Goal: Task Accomplishment & Management: Use online tool/utility

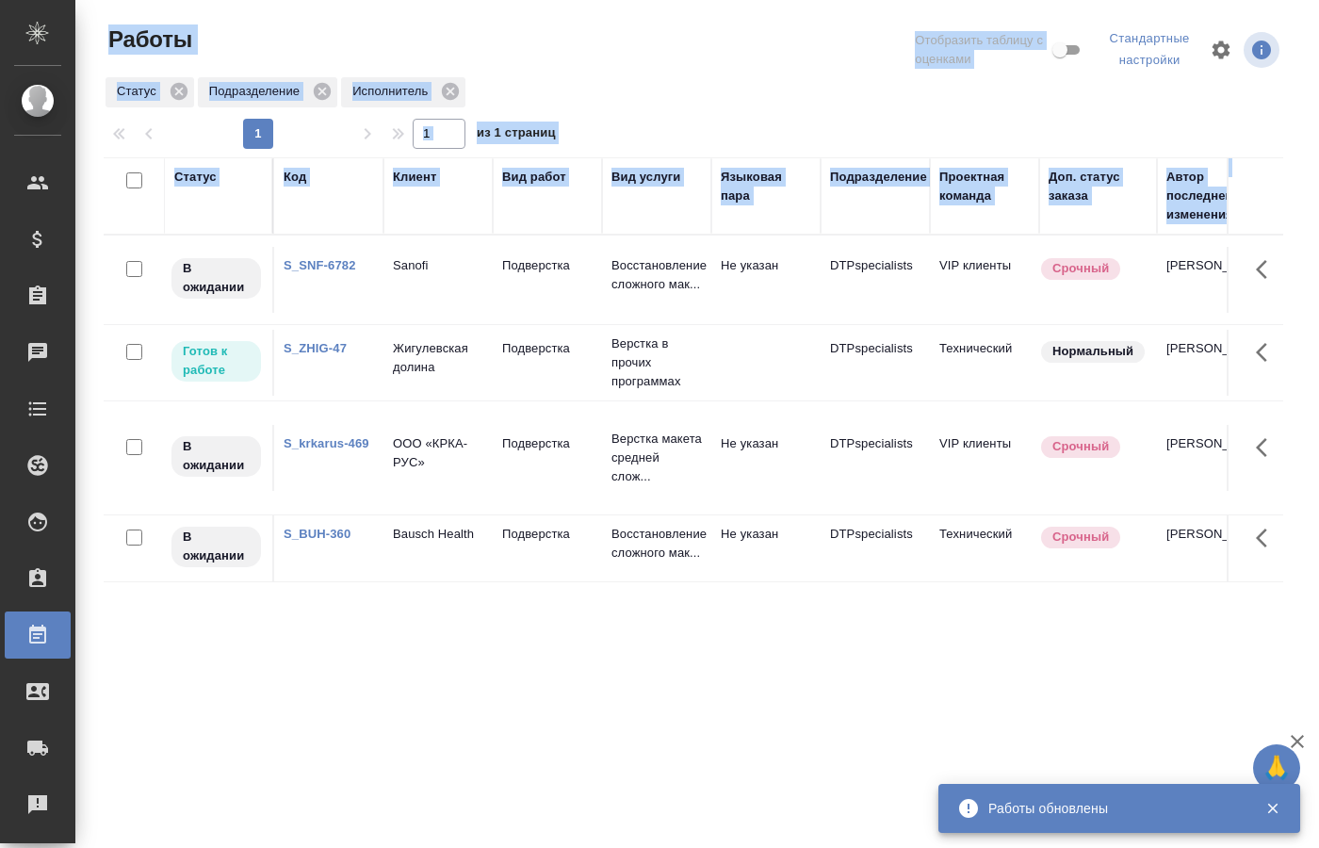
drag, startPoint x: 373, startPoint y: 837, endPoint x: 440, endPoint y: 832, distance: 67.1
click at [442, 833] on div "Работы Отобразить таблицу с оценками Стандартные настройки Статус Подразделение…" at bounding box center [701, 423] width 1216 height 846
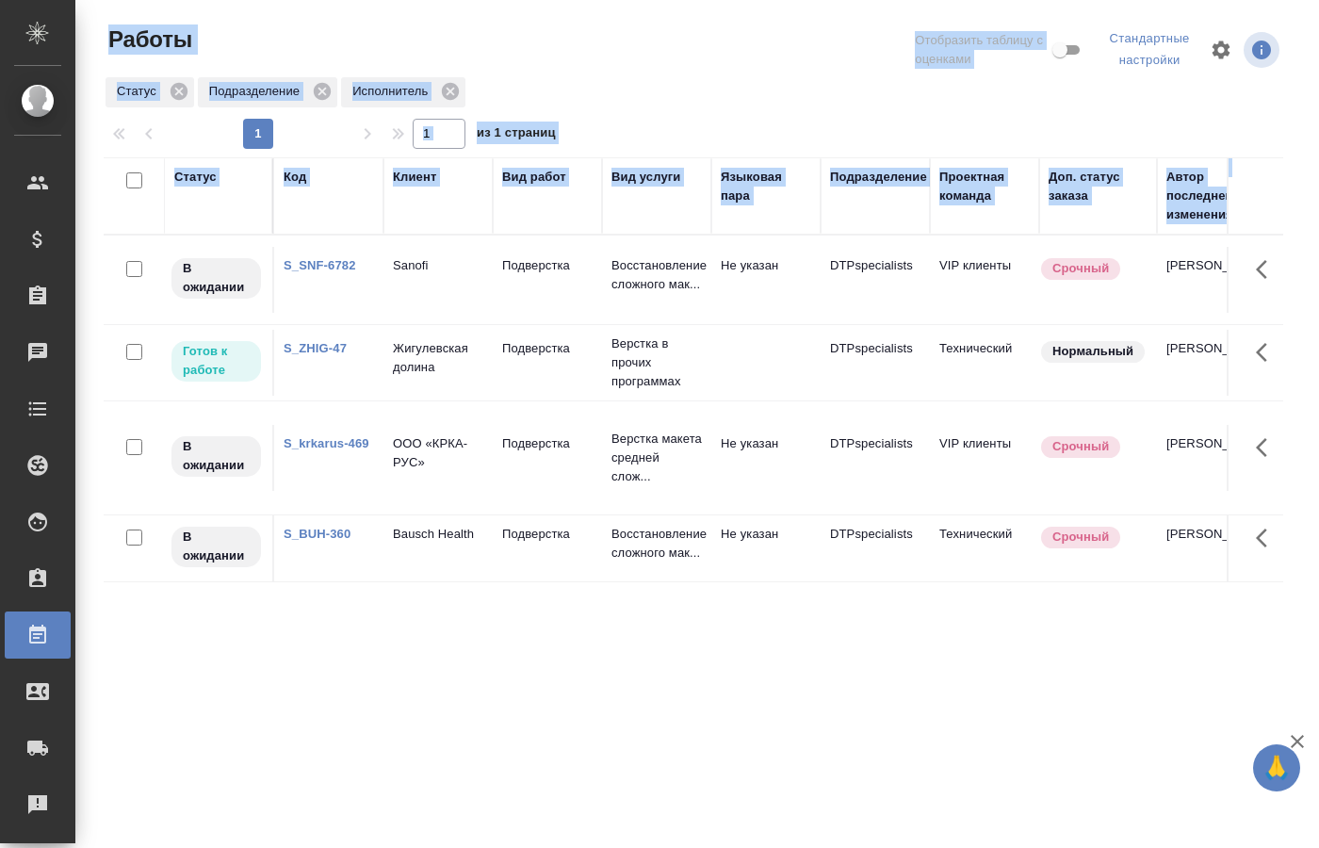
click at [498, 313] on td "Подверстка" at bounding box center [547, 280] width 109 height 66
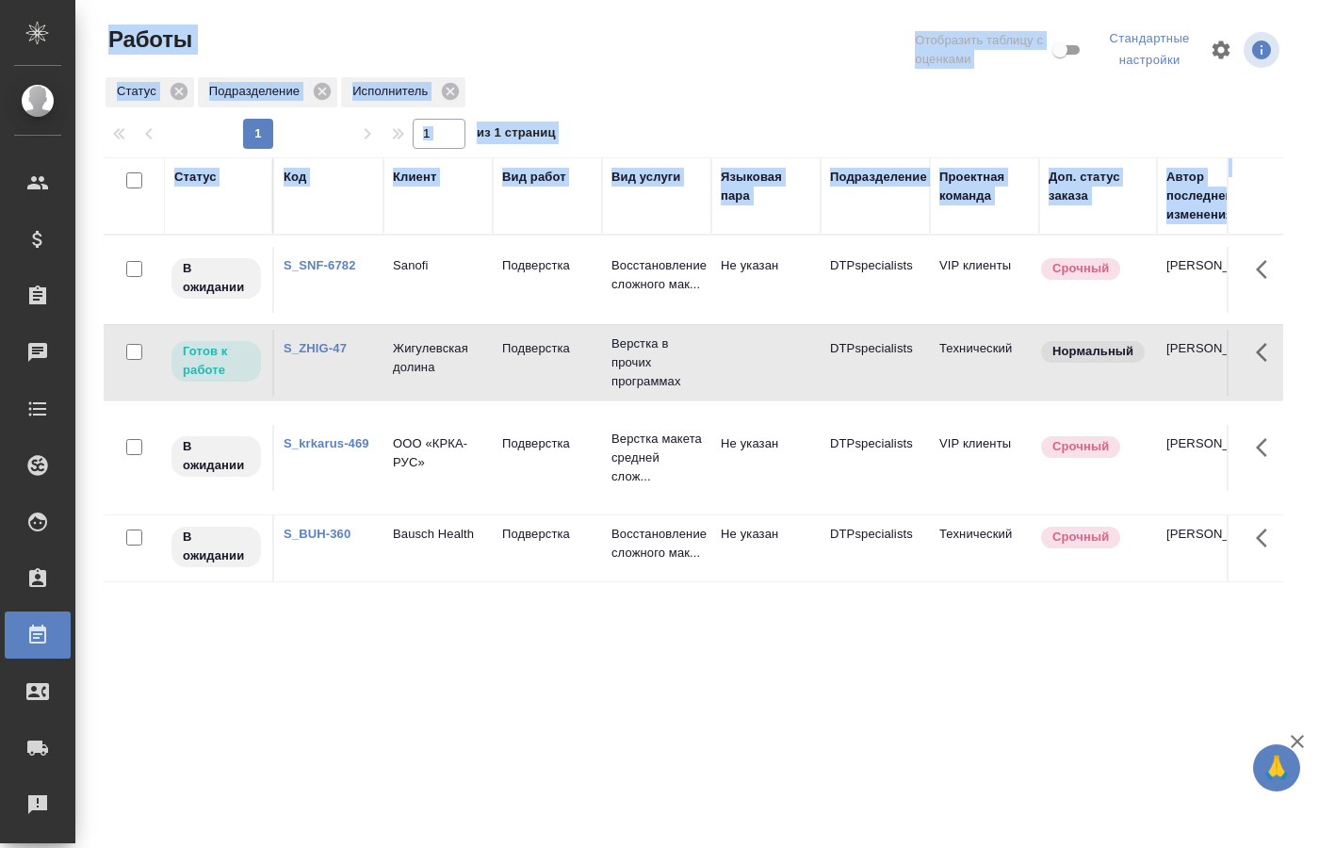
click at [498, 313] on td "Подверстка" at bounding box center [547, 280] width 109 height 66
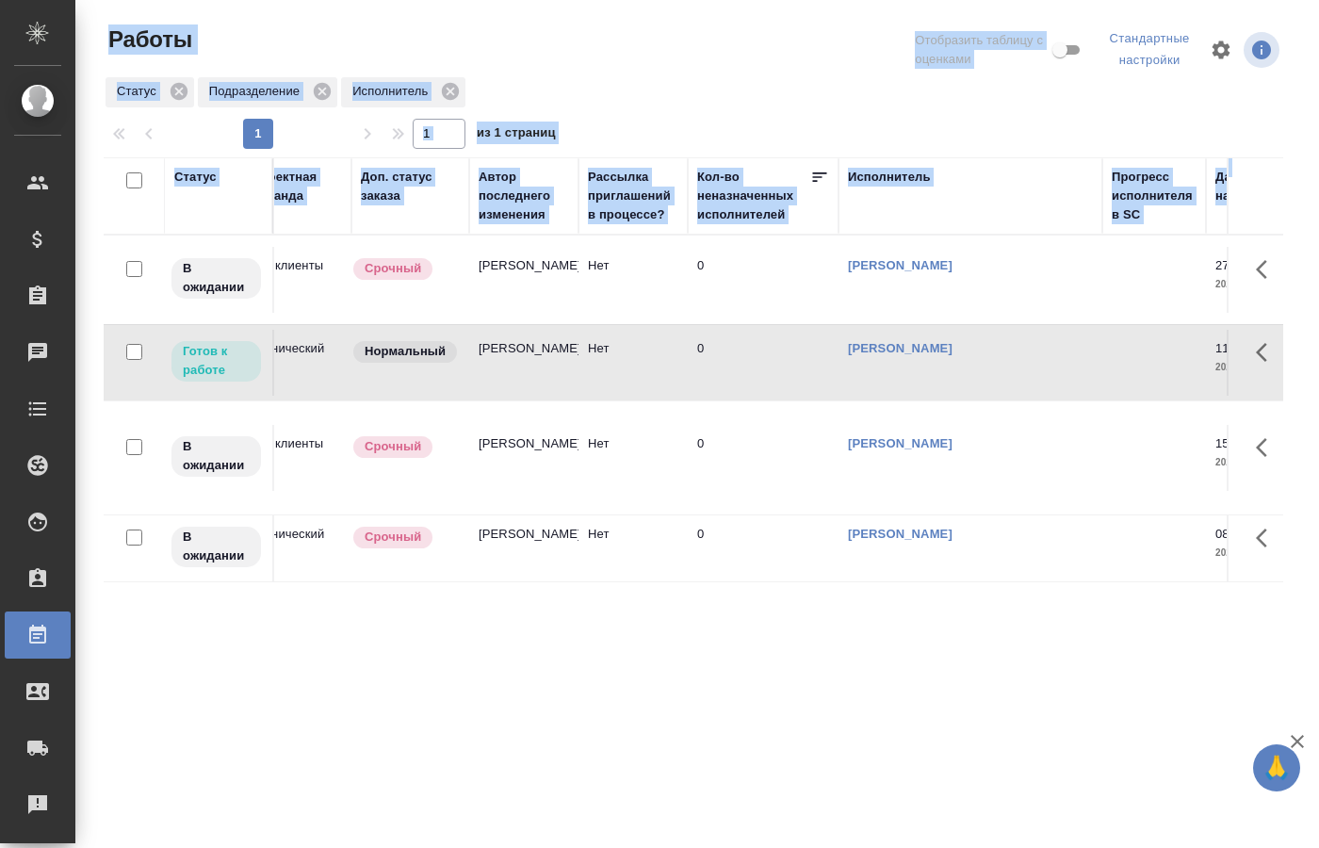
scroll to position [0, 328]
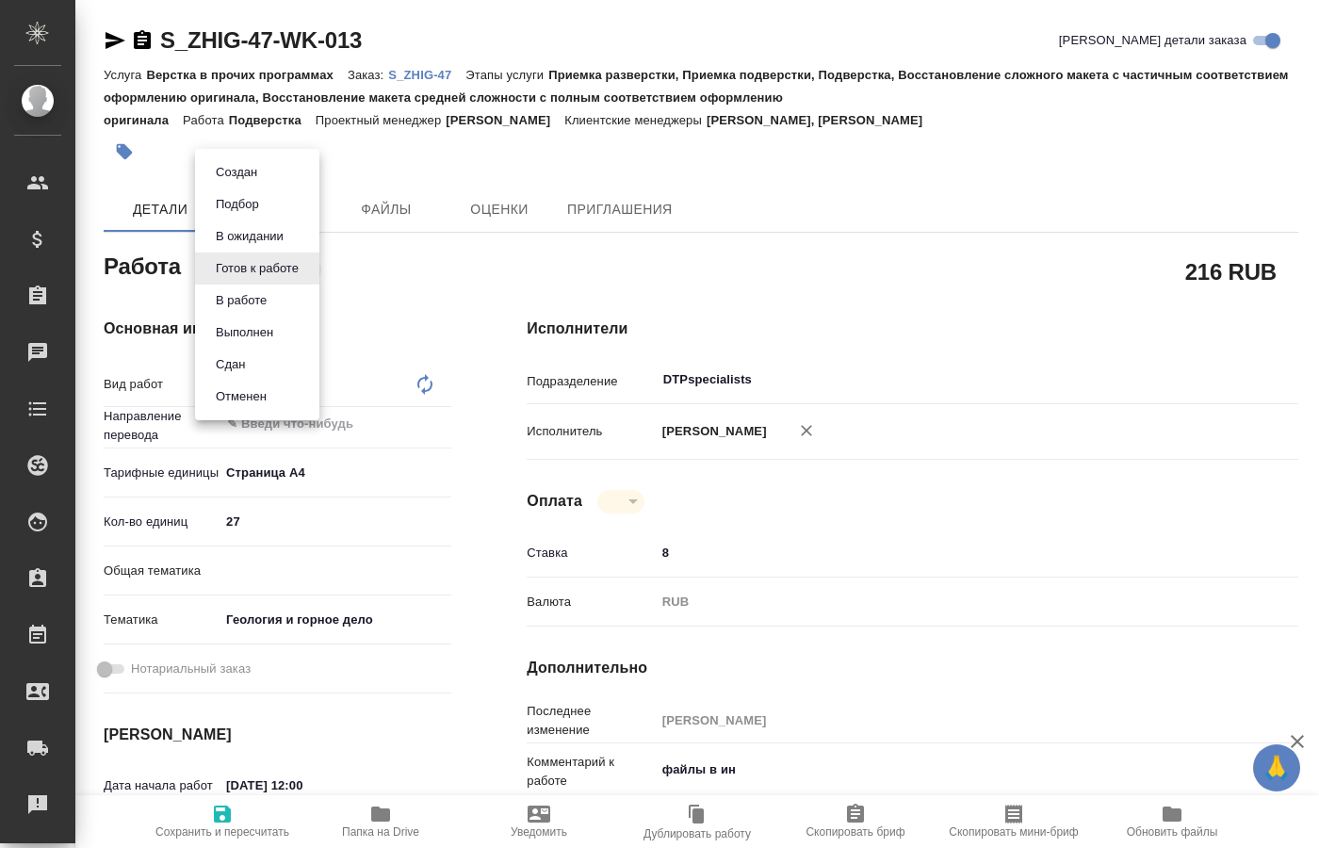
click at [299, 271] on body "🙏 .cls-1 fill:#fff; AWATERA Kucherenko Oksana Клиенты Спецификации Заказы Чаты …" at bounding box center [659, 424] width 1319 height 848
click at [261, 183] on button "В работе" at bounding box center [236, 172] width 53 height 21
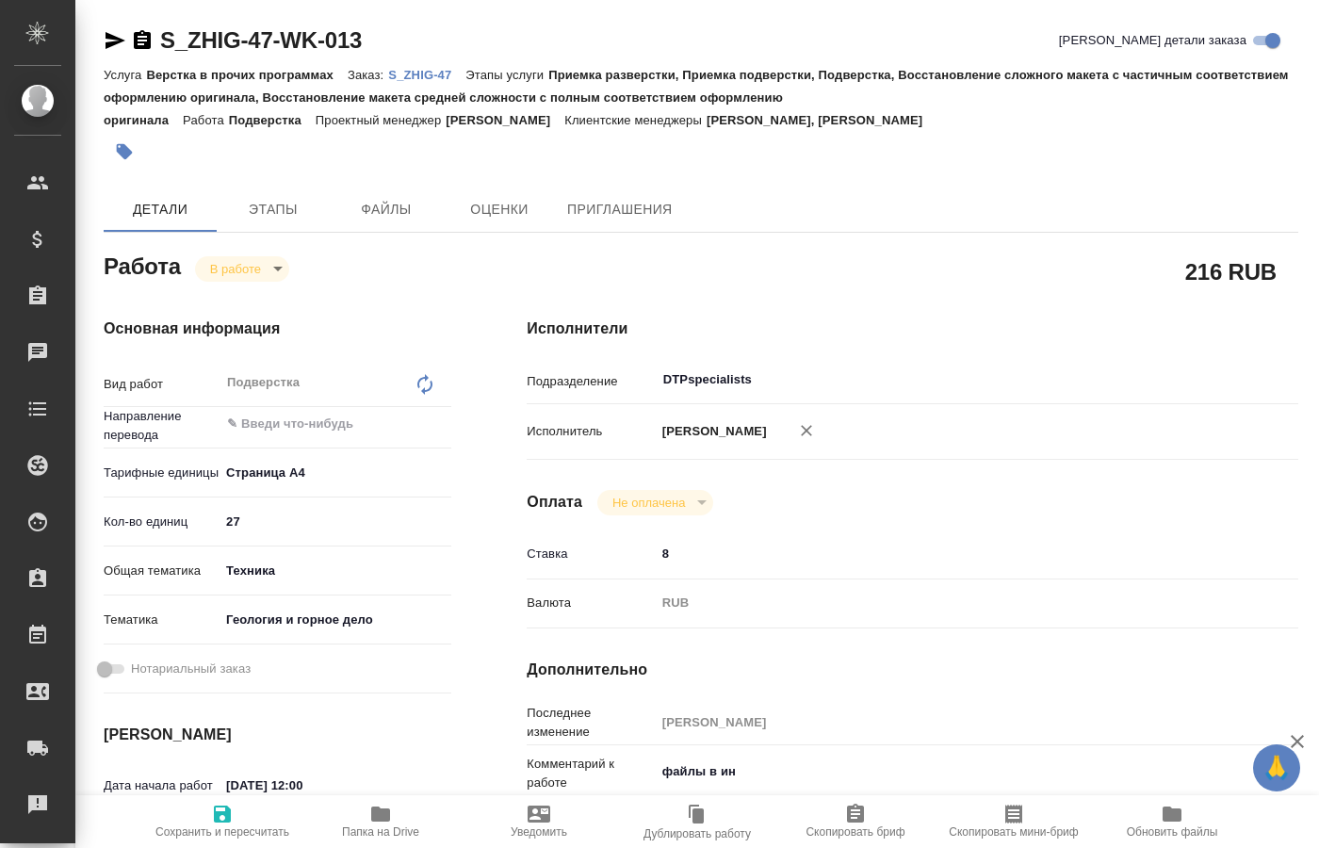
type textarea "x"
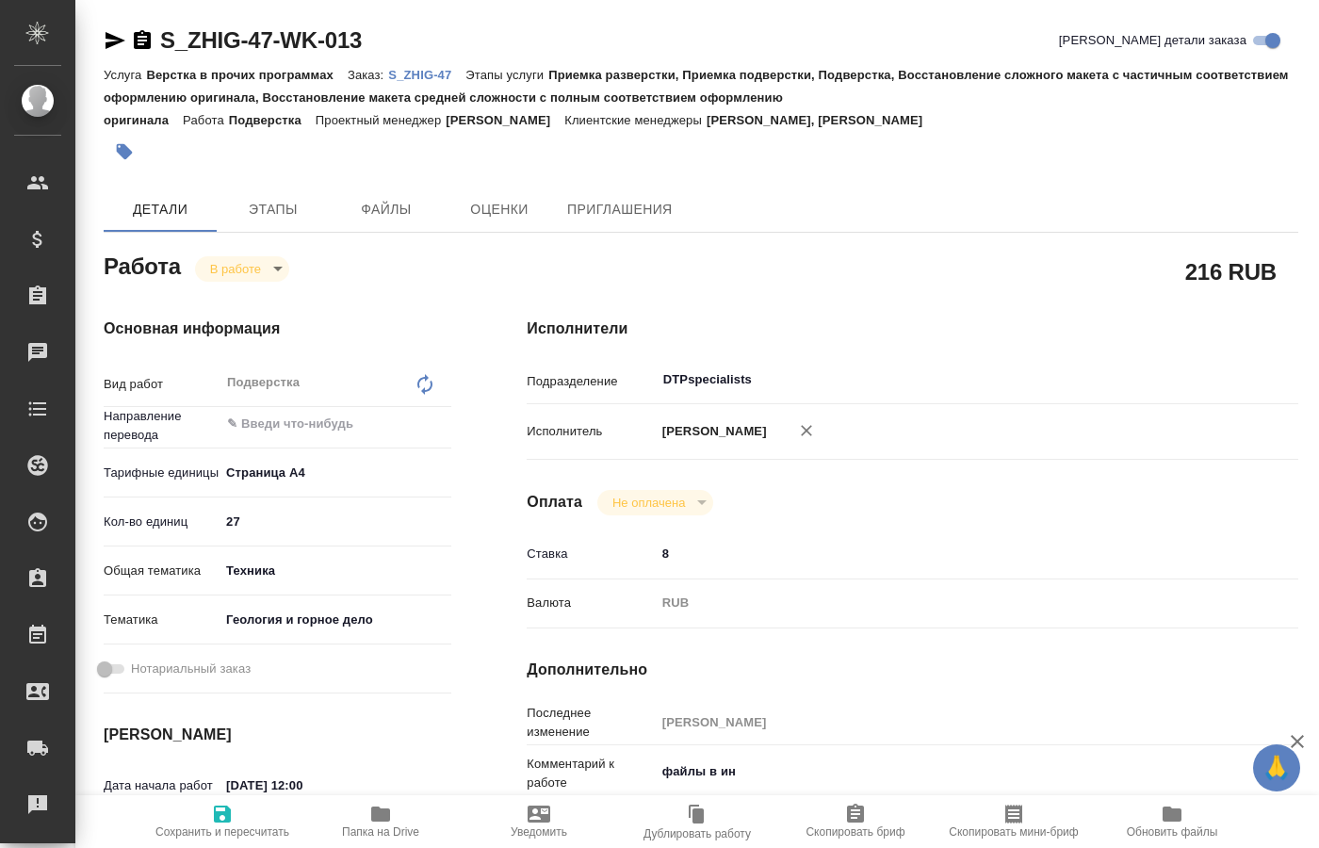
type textarea "x"
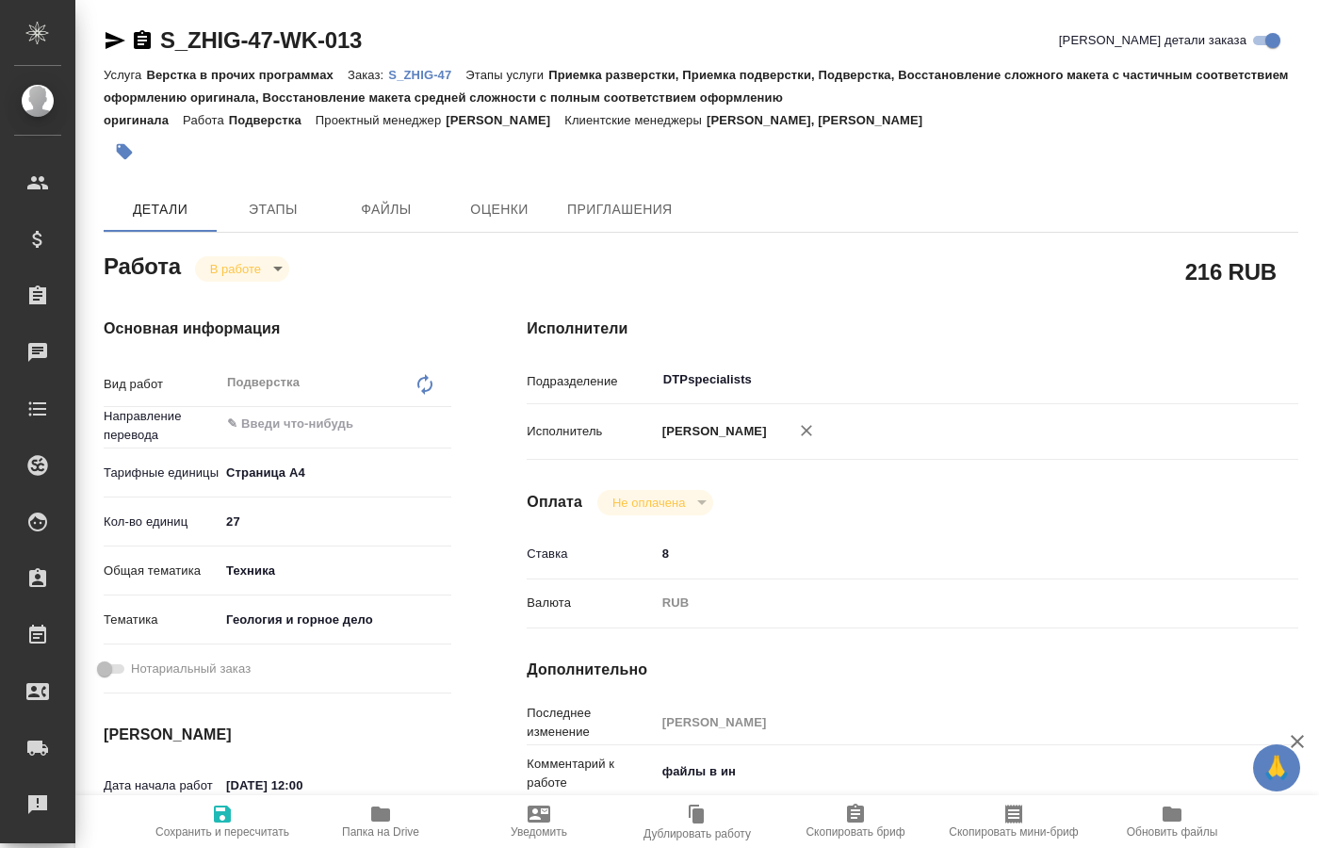
type textarea "x"
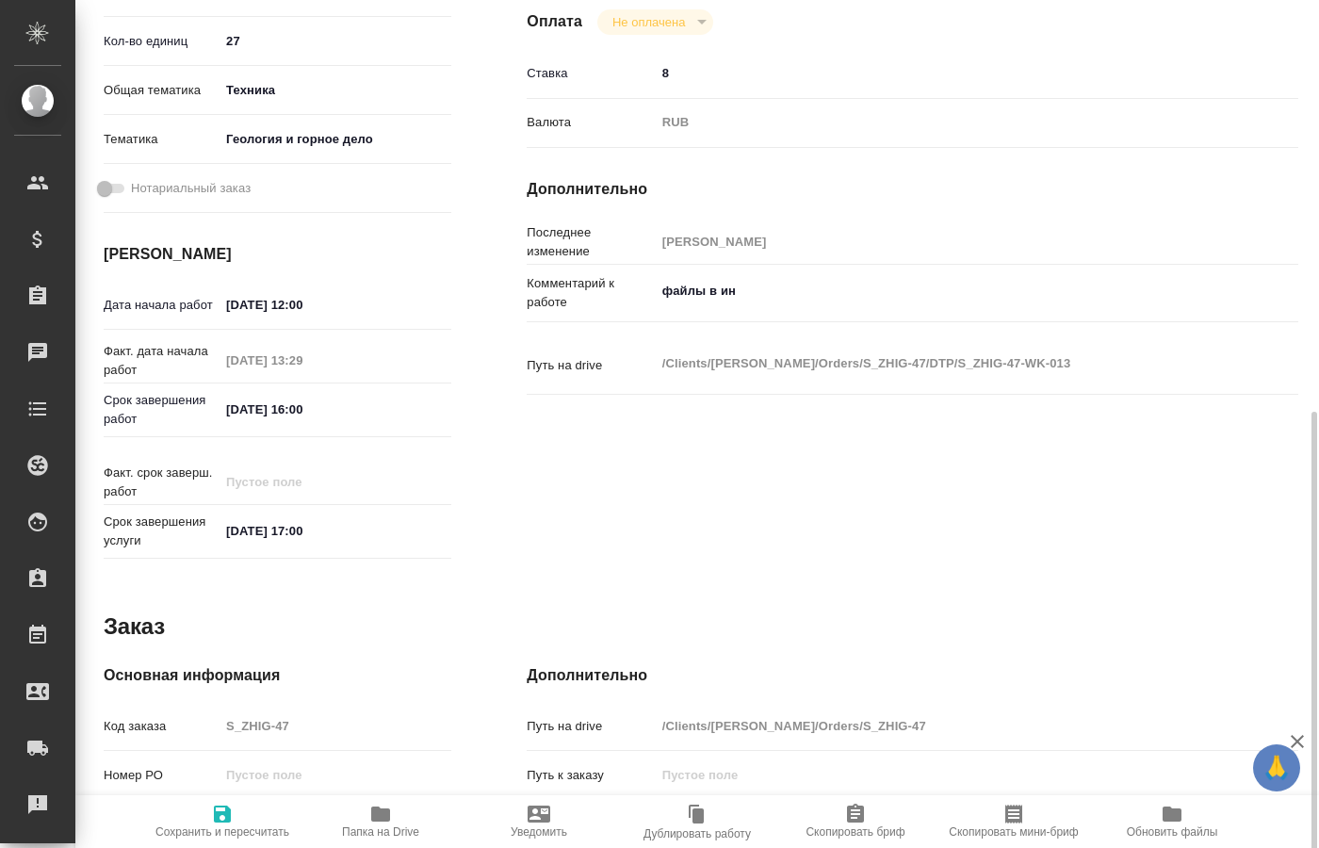
scroll to position [556, 0]
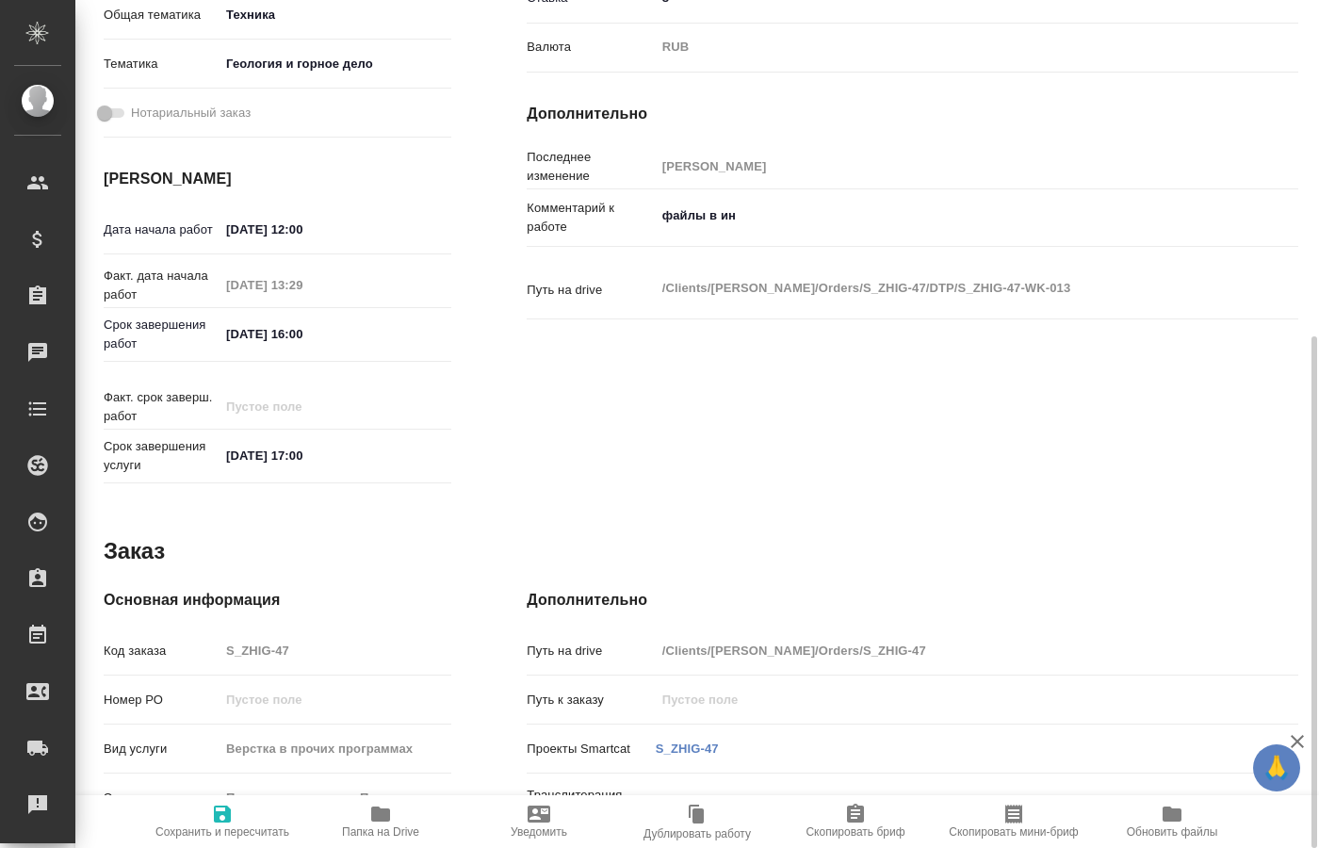
type textarea "x"
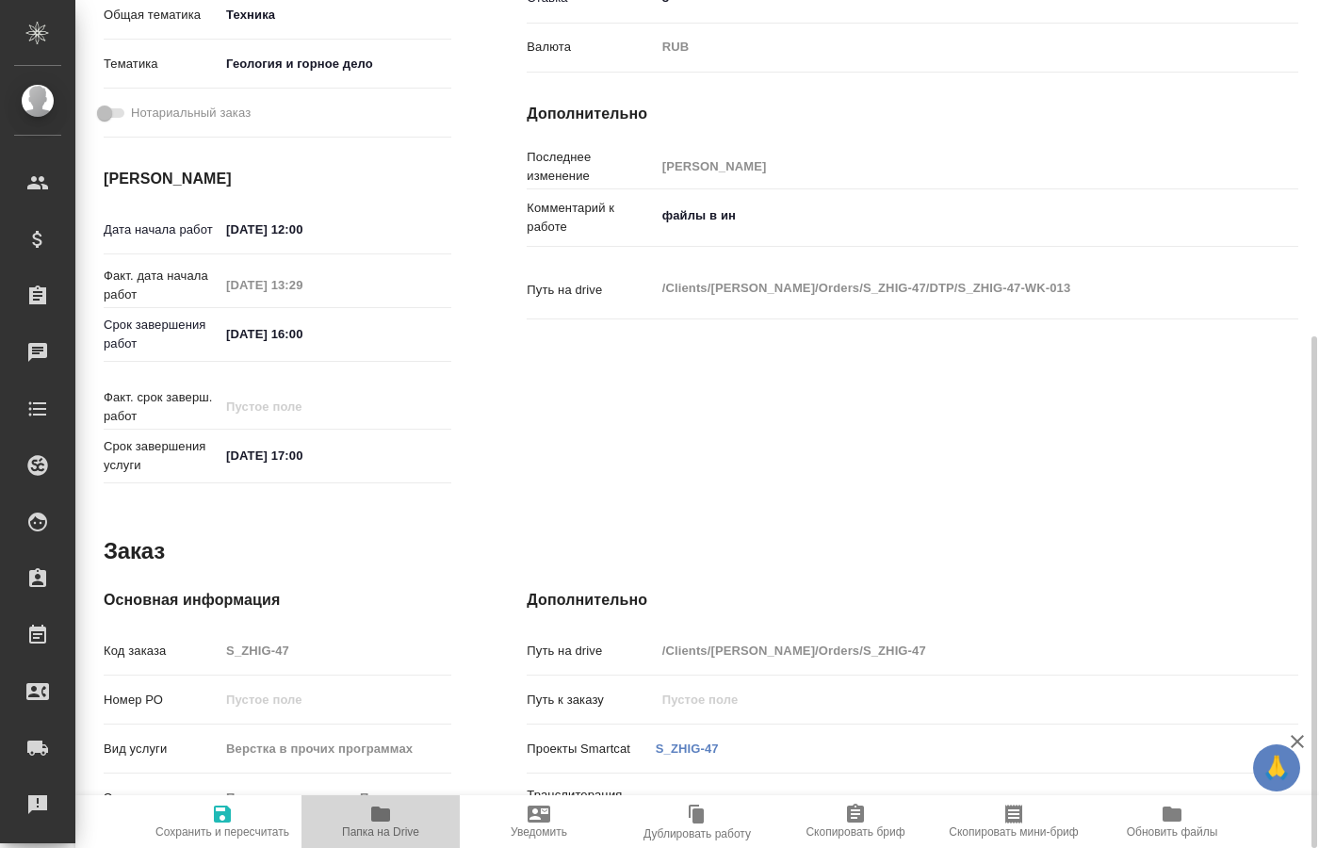
click at [385, 819] on icon "button" at bounding box center [380, 814] width 19 height 15
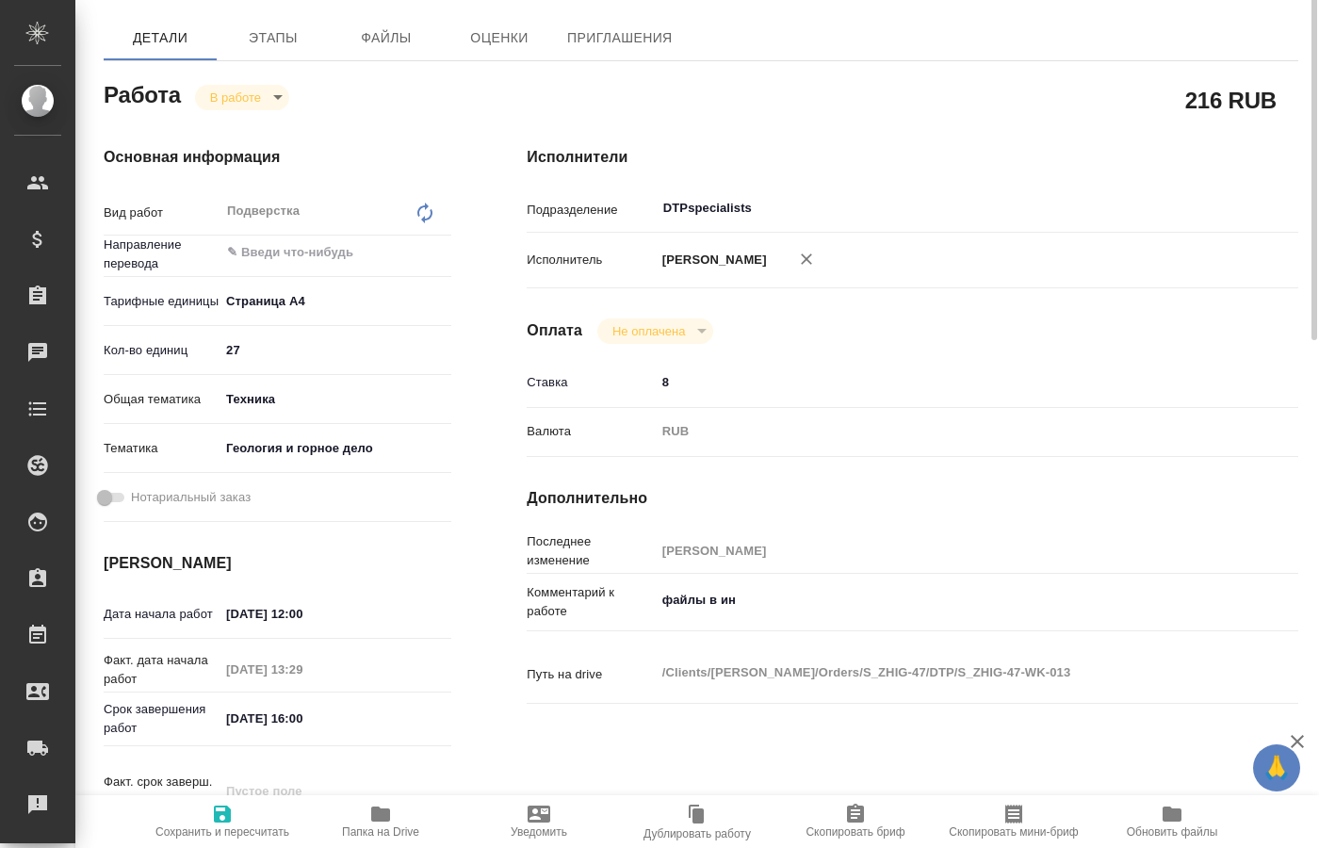
scroll to position [0, 0]
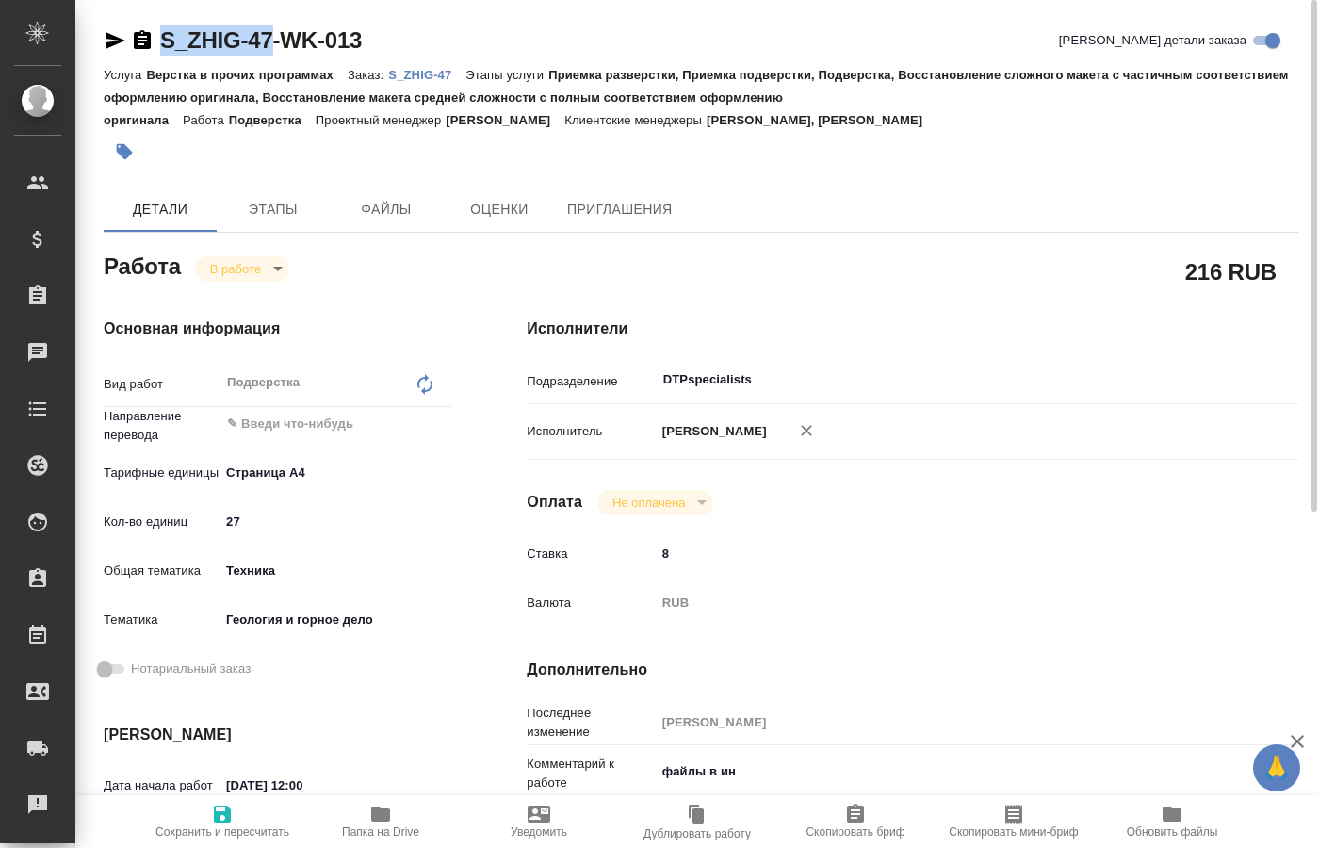
drag, startPoint x: 156, startPoint y: 12, endPoint x: 268, endPoint y: 49, distance: 117.1
click at [268, 49] on div "S_ZHIG-47-WK-013 Кратко детали заказа Услуга Верстка в прочих программах Заказ:…" at bounding box center [701, 824] width 1216 height 1649
copy div "S_ZHIG-47"
